Goal: Contribute content

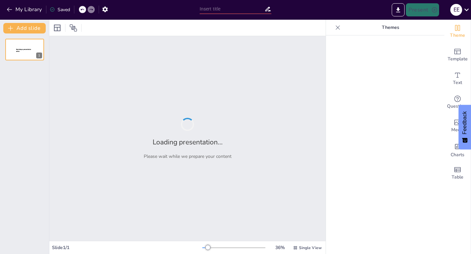
type input "The Future of AI Infrastructure: Exploring the Four Classifications of Rest of …"
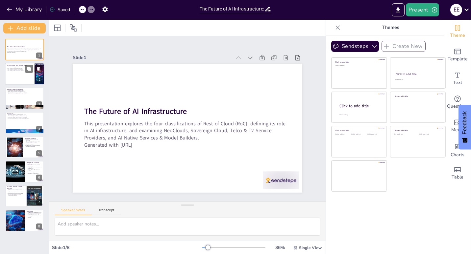
click at [20, 68] on p "RoC entities can be public or private." at bounding box center [20, 68] width 26 height 1
type textarea "The Rest of Cloud (RoC) is pivotal in shaping the AI infrastructure landscape. …"
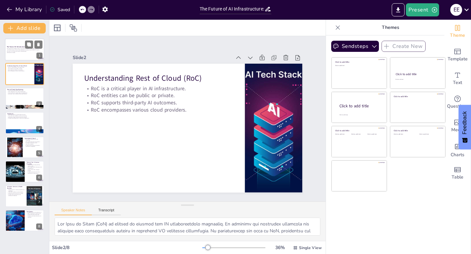
click at [21, 48] on p "This presentation explores the four classifications of Rest of Cloud (RoC), def…" at bounding box center [24, 50] width 35 height 4
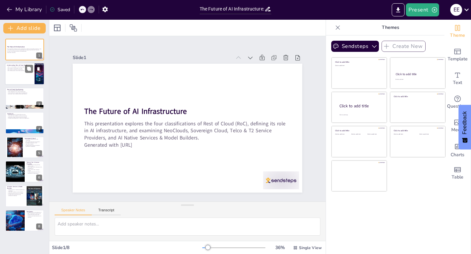
click at [22, 78] on div at bounding box center [24, 74] width 39 height 22
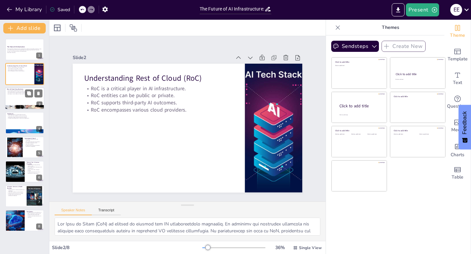
click at [15, 98] on div at bounding box center [24, 98] width 39 height 22
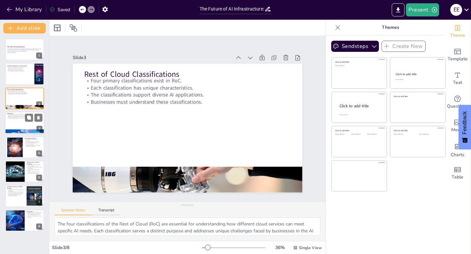
click at [23, 126] on div at bounding box center [24, 123] width 39 height 22
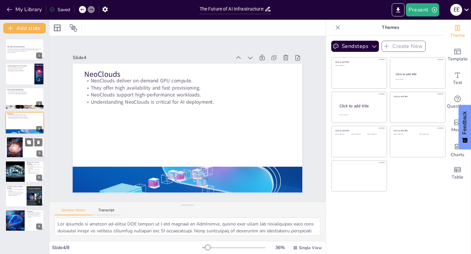
click at [22, 157] on div at bounding box center [14, 147] width 39 height 20
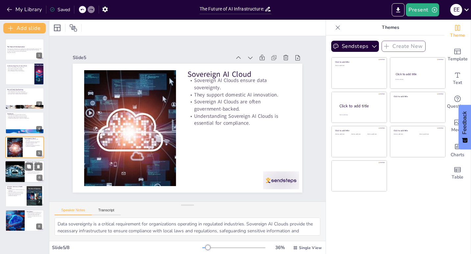
click at [23, 169] on div at bounding box center [15, 172] width 22 height 22
type textarea "Leveraging existing network assets allows Telco & T2 SPs to provide efficient a…"
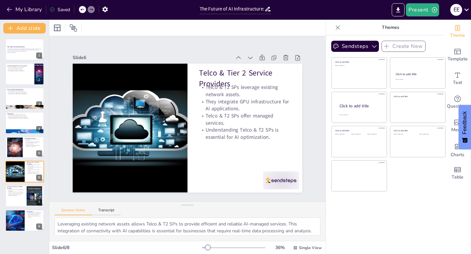
click at [37, 244] on div "The Future of AI Infrastructure This presentation explores the four classificat…" at bounding box center [24, 144] width 49 height 221
click at [25, 229] on div at bounding box center [24, 221] width 39 height 22
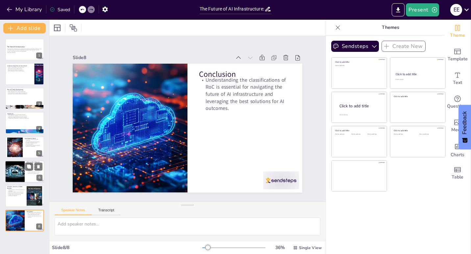
click at [8, 172] on div at bounding box center [15, 172] width 22 height 22
type textarea "Leveraging existing network assets allows Telco & T2 SPs to provide efficient a…"
